Goal: Information Seeking & Learning: Find specific fact

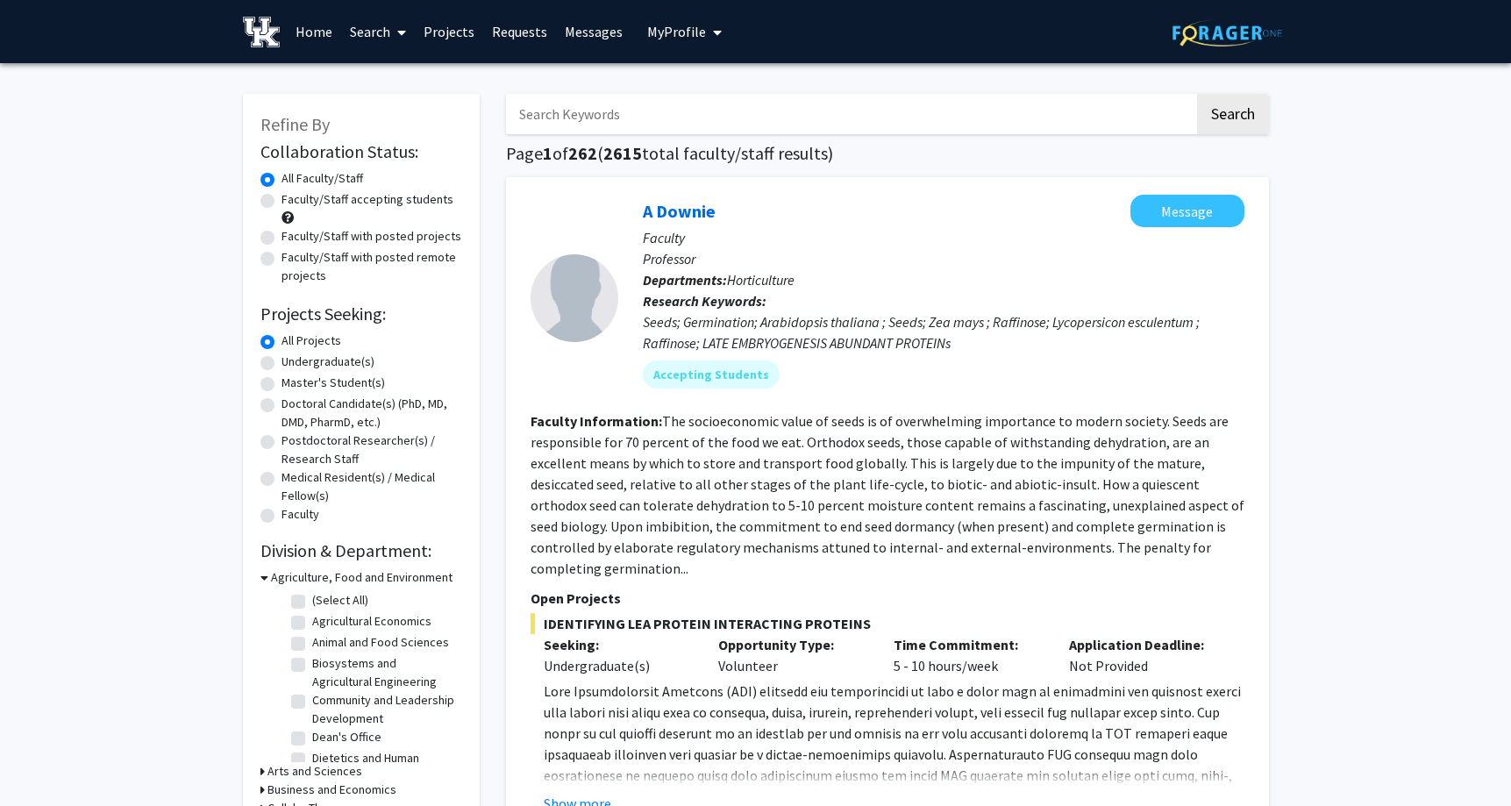
click at [386, 33] on link "Search" at bounding box center [378, 31] width 74 height 61
click at [395, 80] on span "Faculty/Staff" at bounding box center [405, 80] width 129 height 35
click at [571, 115] on input "Search Keywords" at bounding box center [850, 114] width 688 height 40
type input "Jason Scroggin"
click at [1231, 117] on button "Search" at bounding box center [1233, 114] width 72 height 40
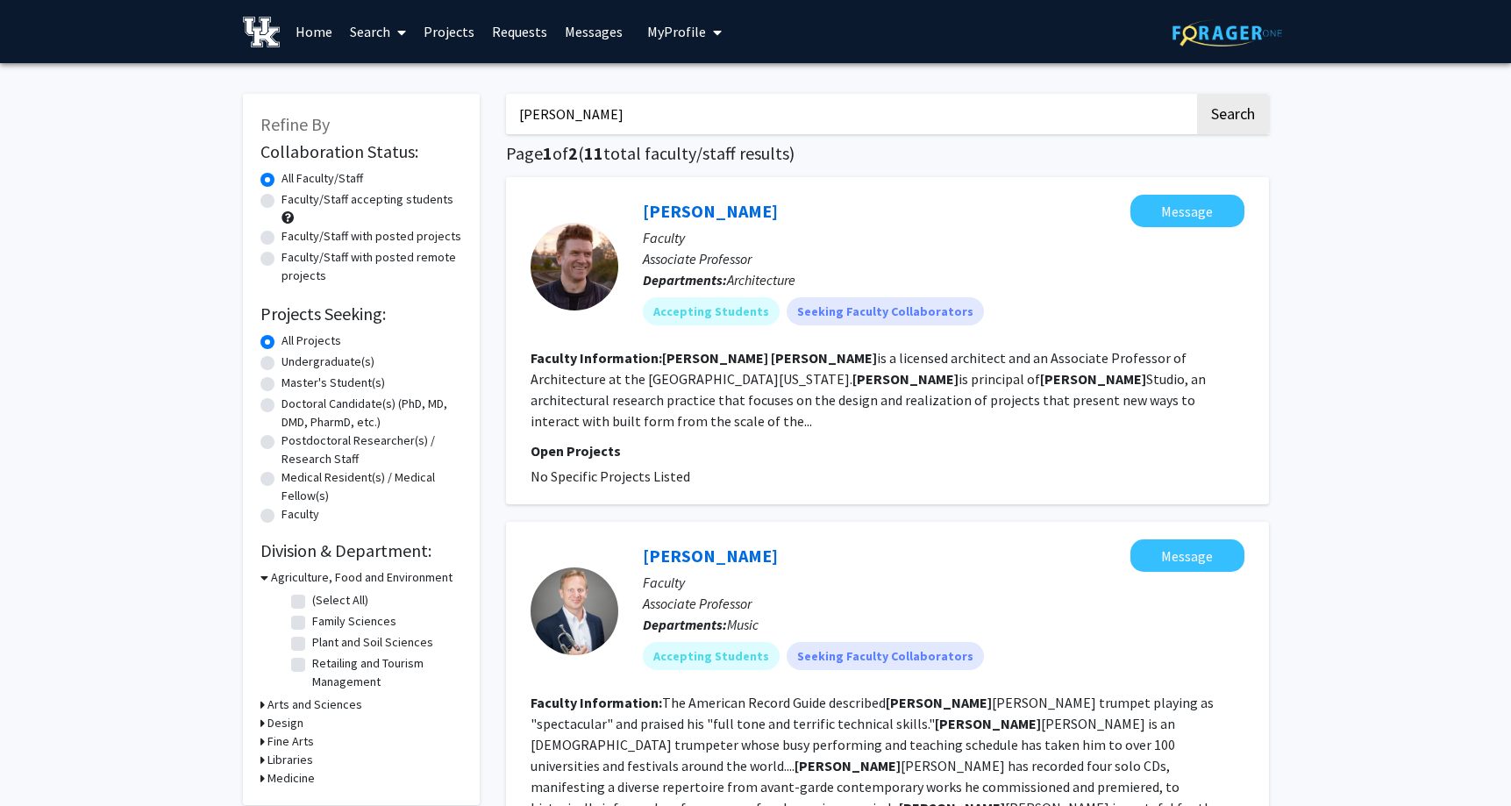
drag, startPoint x: 629, startPoint y: 123, endPoint x: 436, endPoint y: 98, distance: 194.4
click at [384, 25] on link "Search" at bounding box center [378, 31] width 74 height 61
click at [388, 109] on span "Students" at bounding box center [394, 115] width 107 height 35
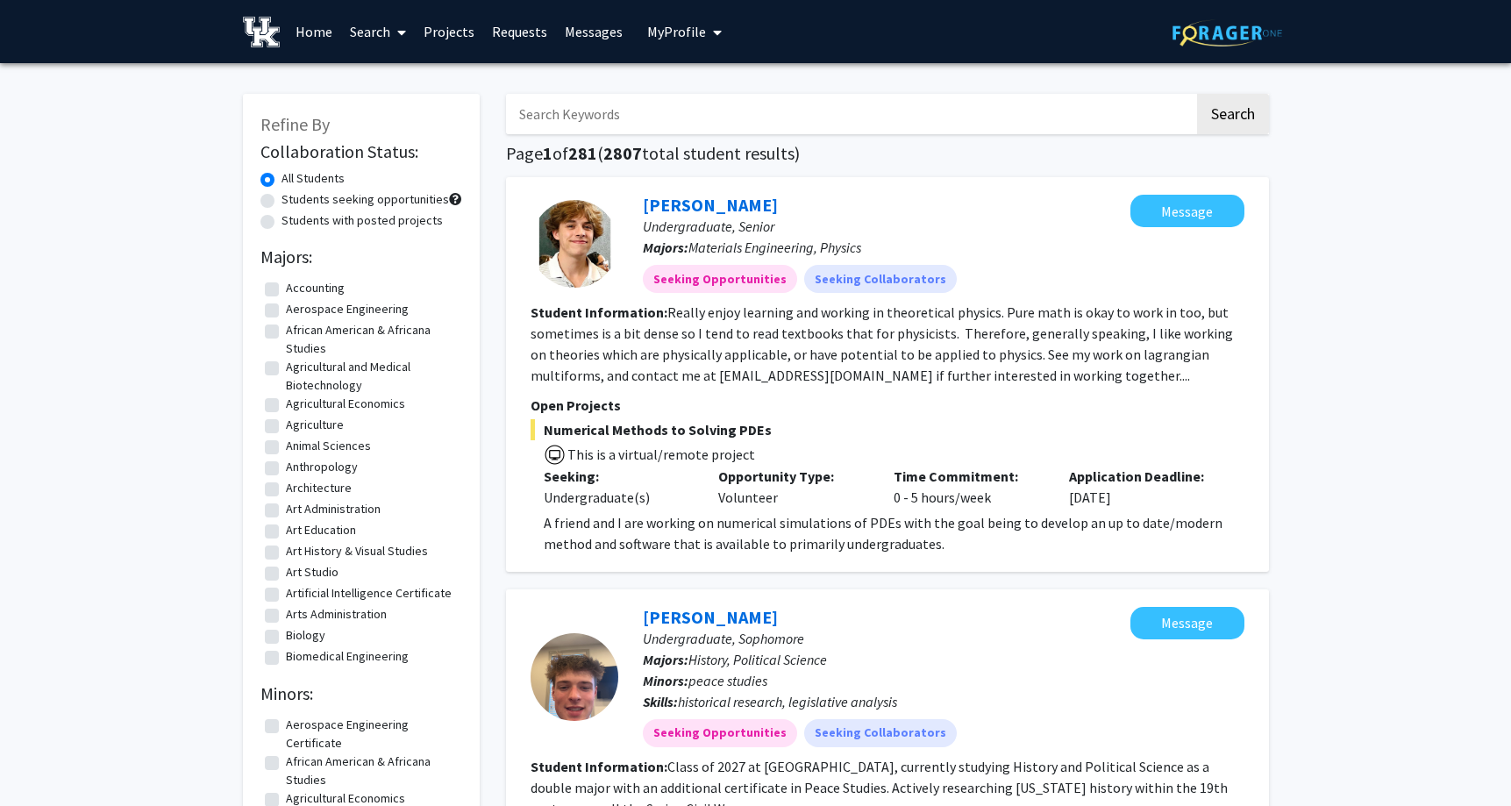
click at [615, 114] on input "Search Keywords" at bounding box center [850, 114] width 688 height 40
type input "[PERSON_NAME]"
click at [1231, 117] on button "Search" at bounding box center [1233, 114] width 72 height 40
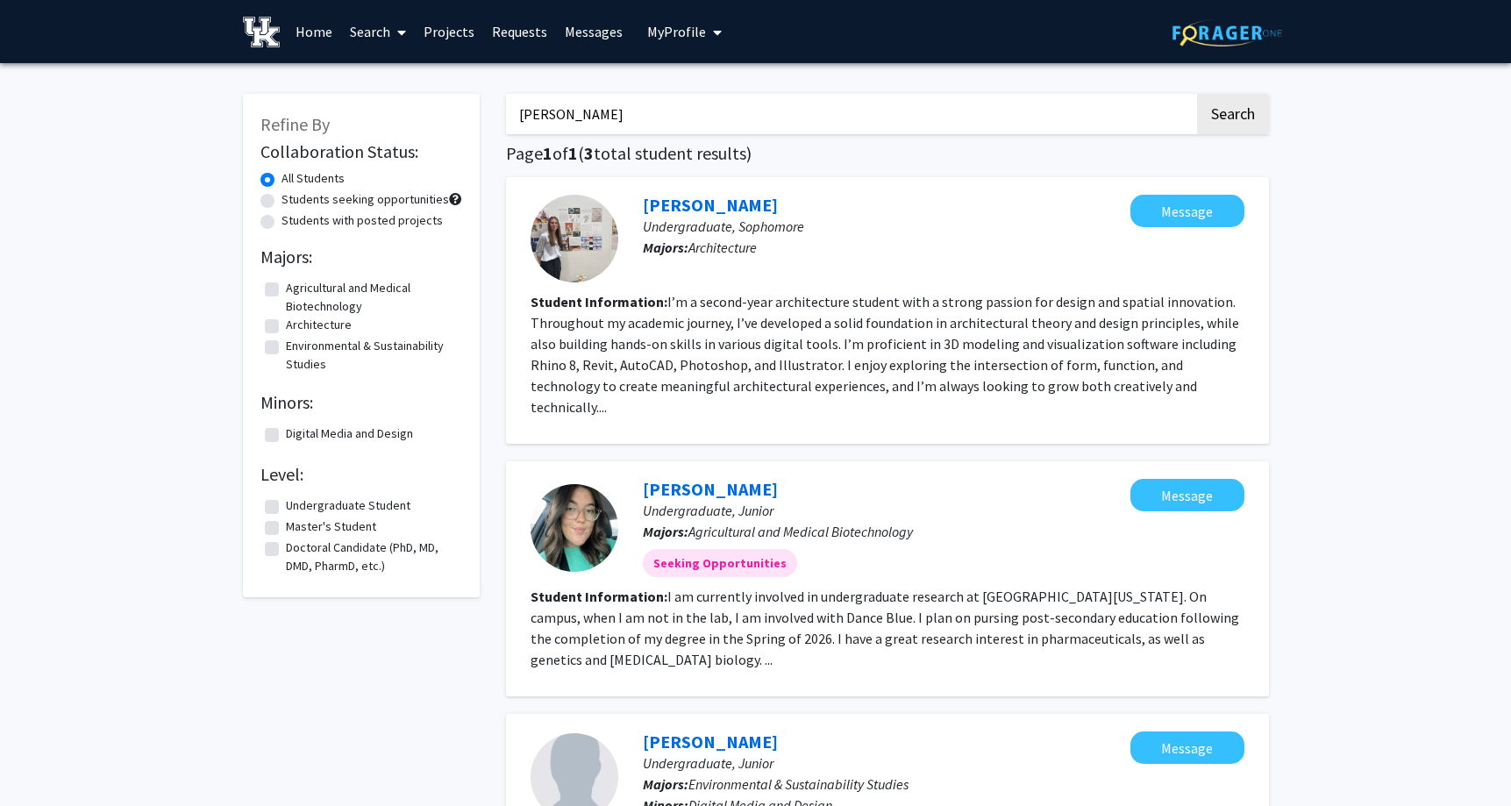
click at [571, 232] on div at bounding box center [574, 239] width 88 height 88
click at [676, 210] on link "[PERSON_NAME]" at bounding box center [710, 205] width 135 height 22
